Goal: Task Accomplishment & Management: Manage account settings

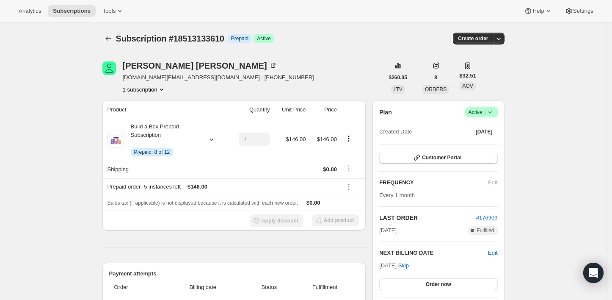
click at [486, 111] on span "|" at bounding box center [484, 112] width 1 height 7
click at [479, 144] on span "Cancel subscription" at bounding box center [485, 143] width 48 height 6
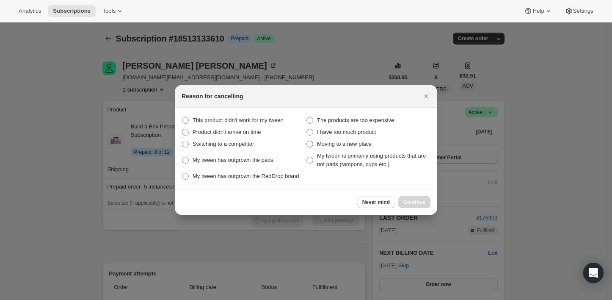
click at [349, 147] on span "Moving to a new place" at bounding box center [344, 144] width 55 height 6
click at [307, 141] on place "Moving to a new place" at bounding box center [307, 141] width 0 height 0
radio place "true"
click at [422, 202] on span "Continue" at bounding box center [415, 202] width 22 height 7
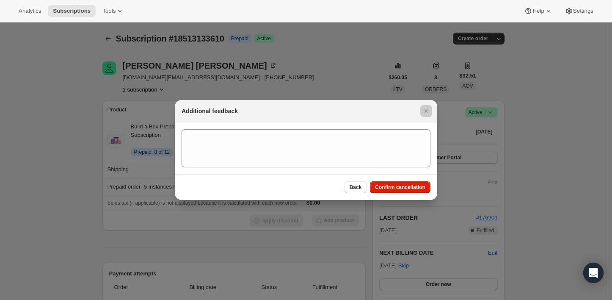
click at [420, 202] on div at bounding box center [306, 150] width 612 height 300
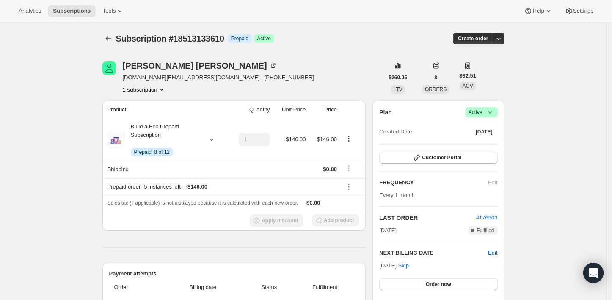
click at [484, 112] on span "Active |" at bounding box center [482, 112] width 26 height 8
click at [476, 143] on span "Cancel subscription" at bounding box center [485, 143] width 48 height 6
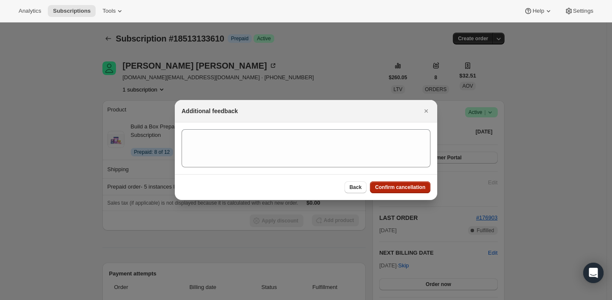
click at [406, 189] on span "Confirm cancellation" at bounding box center [400, 187] width 50 height 7
